Goal: Transaction & Acquisition: Obtain resource

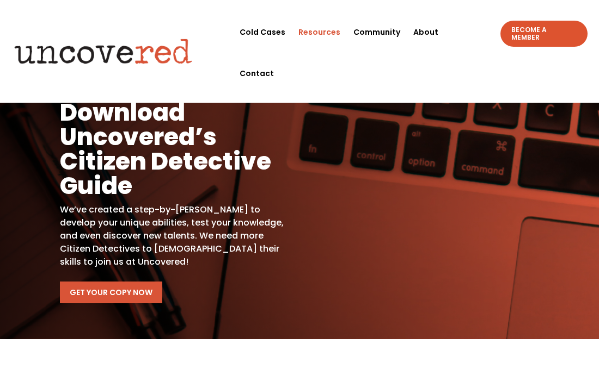
click at [130, 293] on link "Get Your Copy Now" at bounding box center [111, 293] width 102 height 22
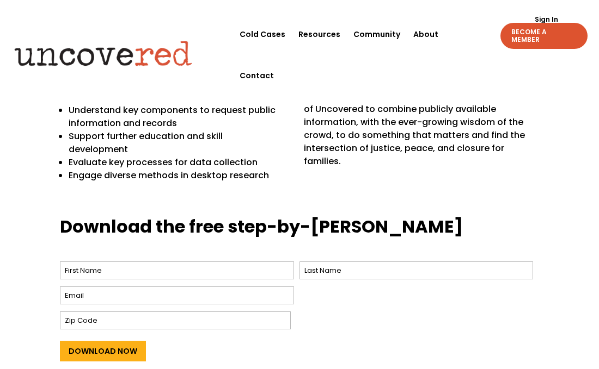
scroll to position [355, 0]
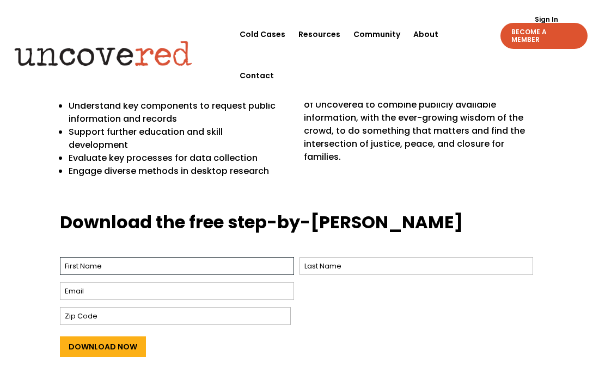
click at [195, 257] on input "First" at bounding box center [177, 266] width 234 height 18
type input "Keri"
type input "[PERSON_NAME]"
type input "[EMAIL_ADDRESS][DOMAIN_NAME]"
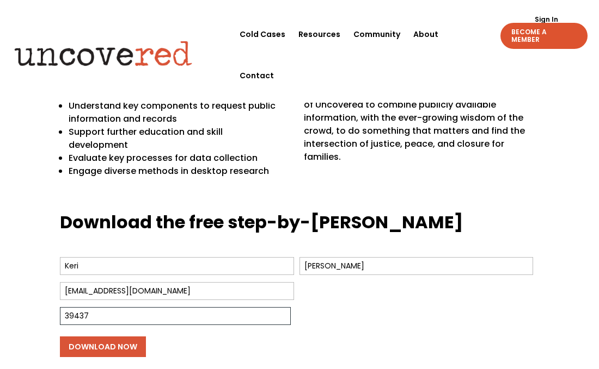
type input "39437"
click at [95, 337] on input "Download Now" at bounding box center [103, 347] width 86 height 21
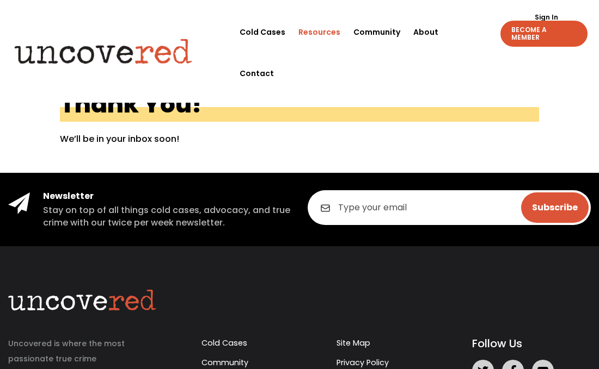
click at [318, 36] on link "Resources" at bounding box center [319, 31] width 42 height 41
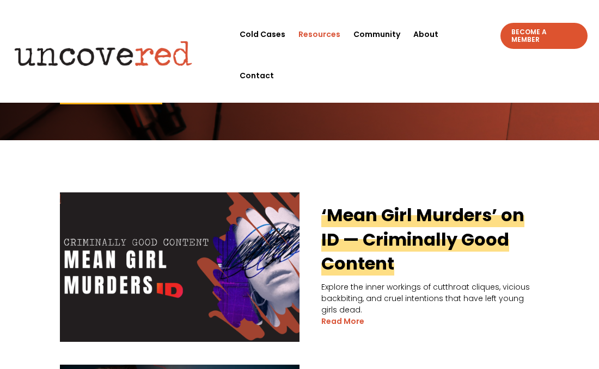
scroll to position [204, 0]
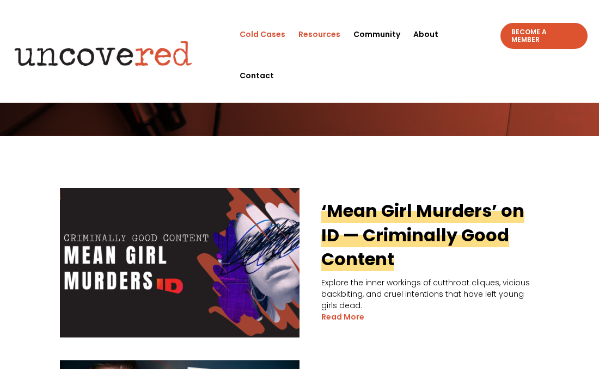
click at [257, 36] on link "Cold Cases" at bounding box center [262, 34] width 46 height 41
